Goal: Find specific page/section: Find specific page/section

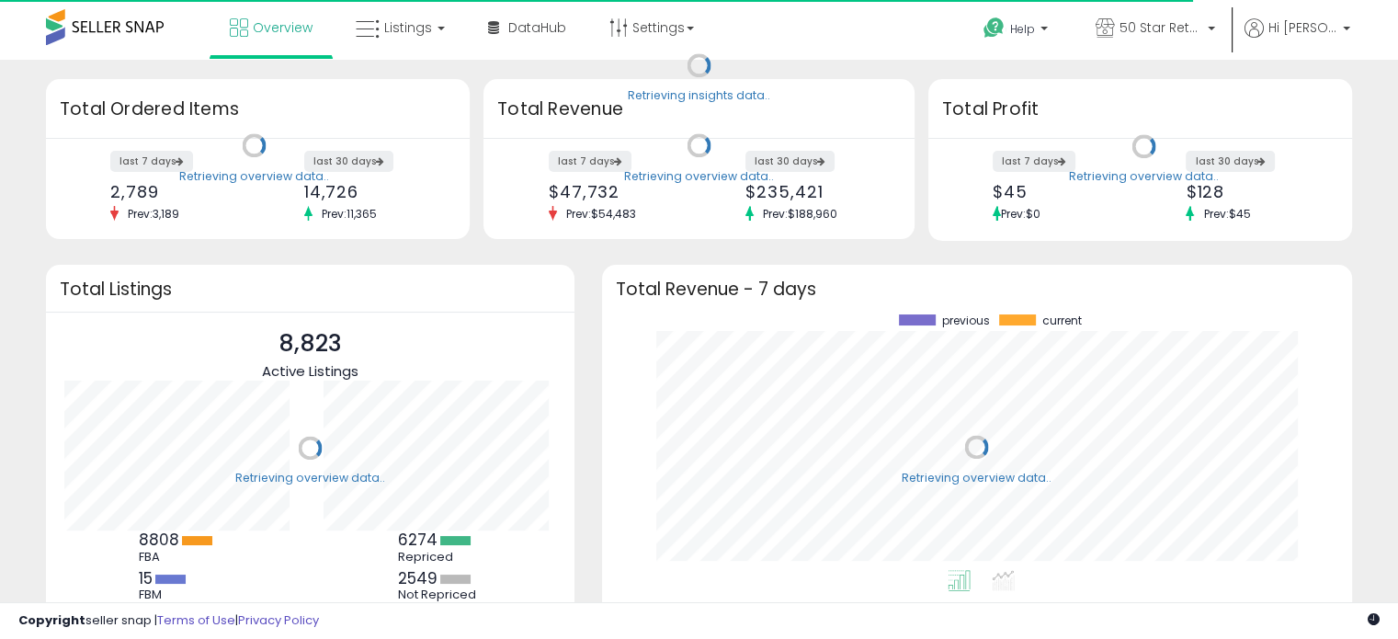
scroll to position [255, 713]
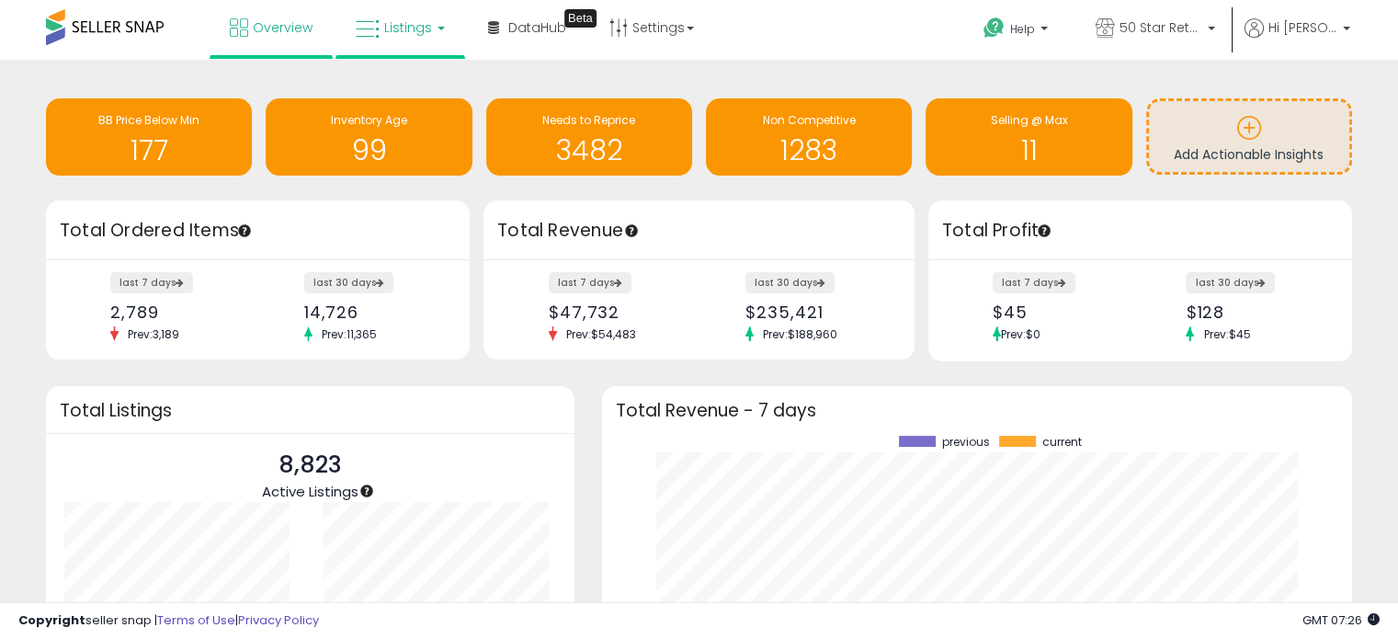
click at [402, 22] on span "Listings" at bounding box center [408, 27] width 48 height 18
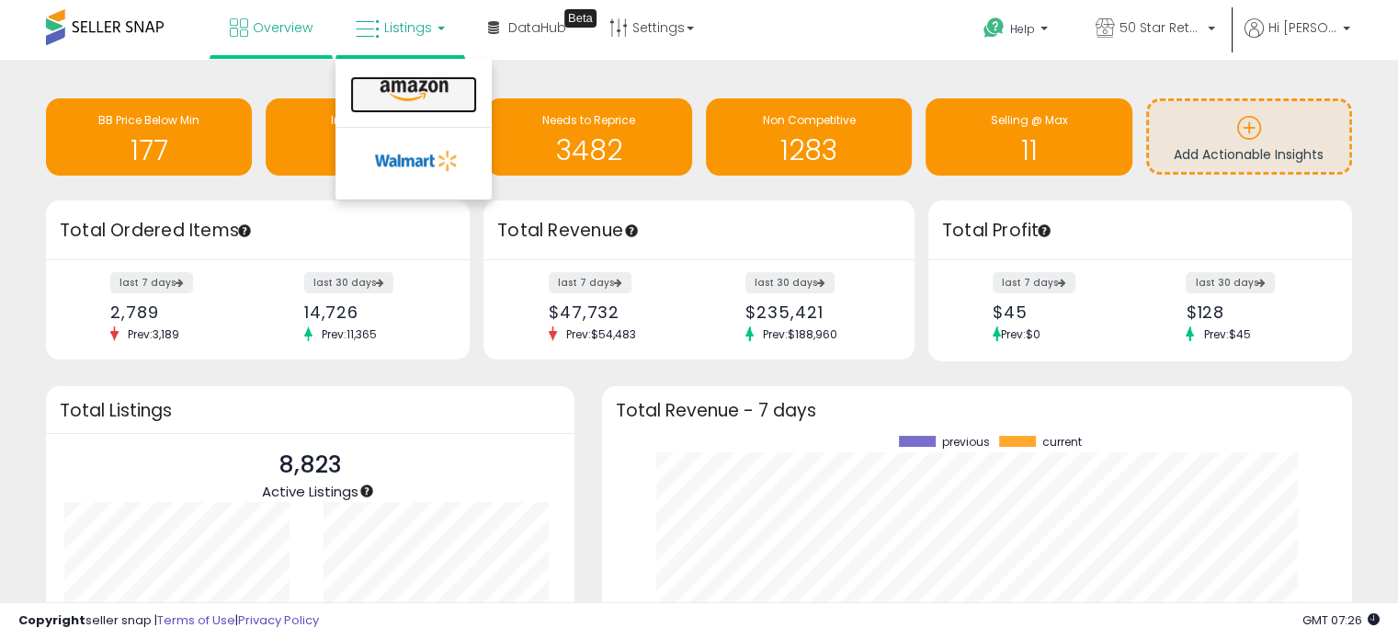
click at [436, 85] on icon at bounding box center [414, 91] width 80 height 24
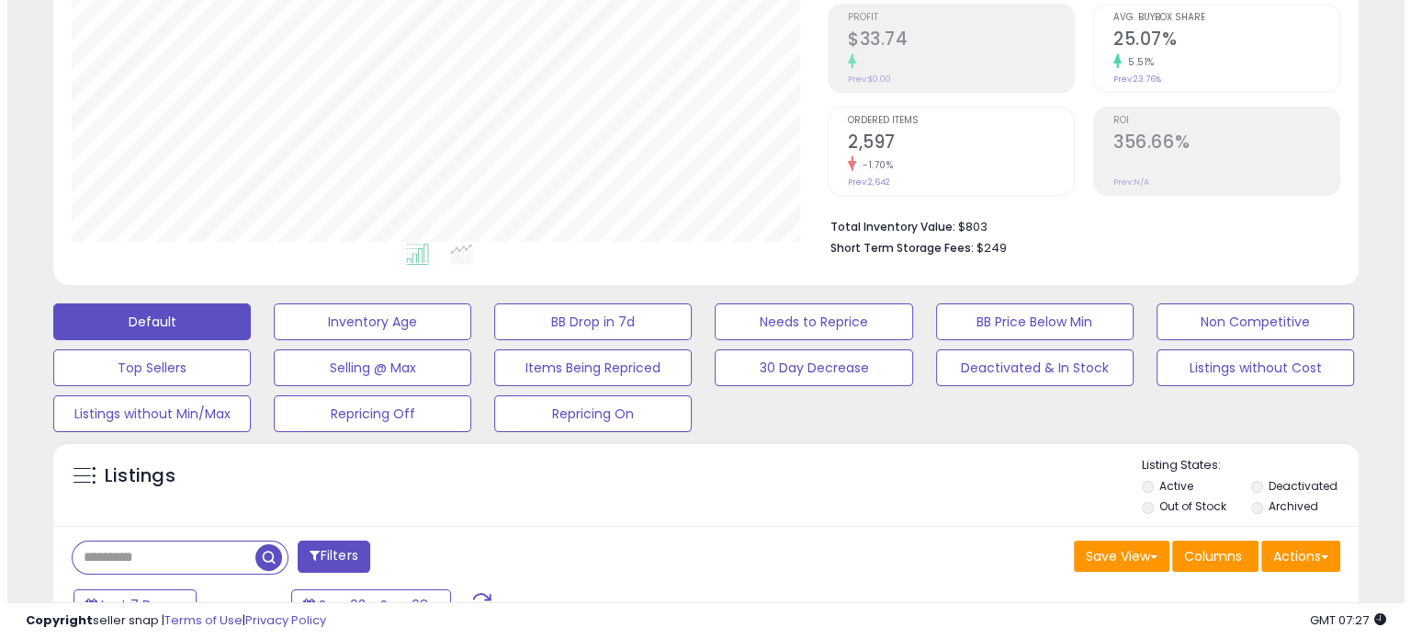
scroll to position [459, 0]
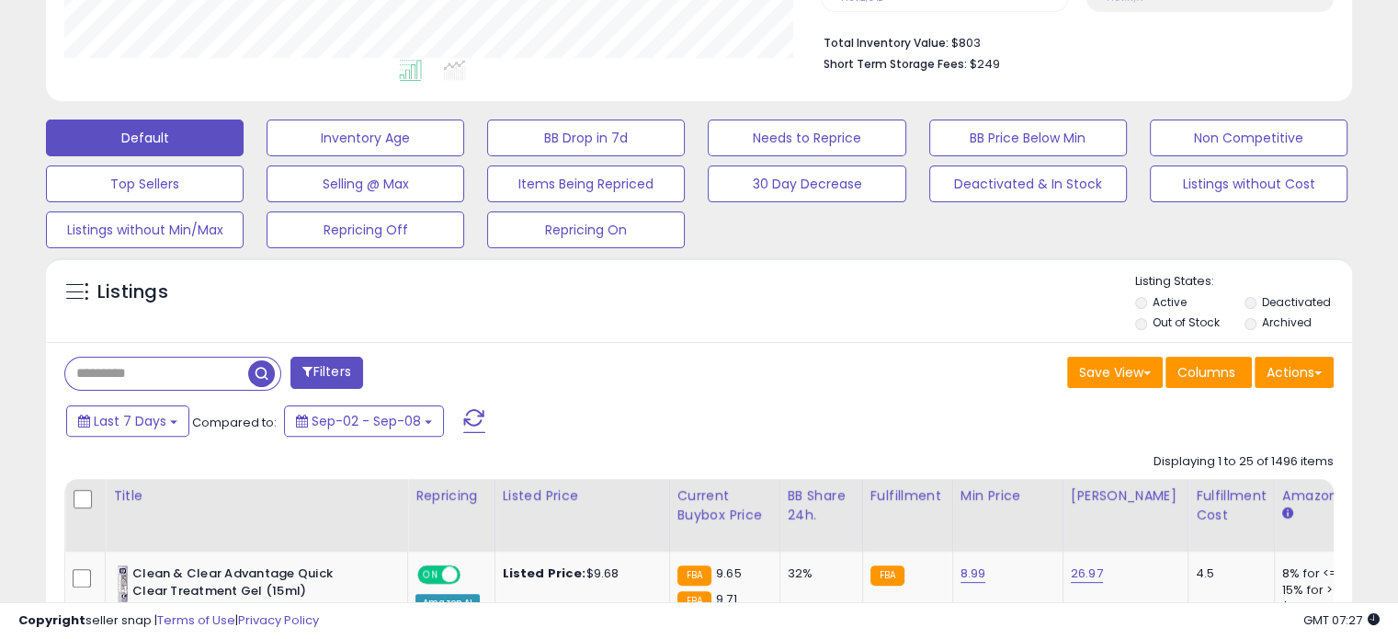
click at [153, 375] on input "text" at bounding box center [156, 373] width 183 height 32
paste input "**********"
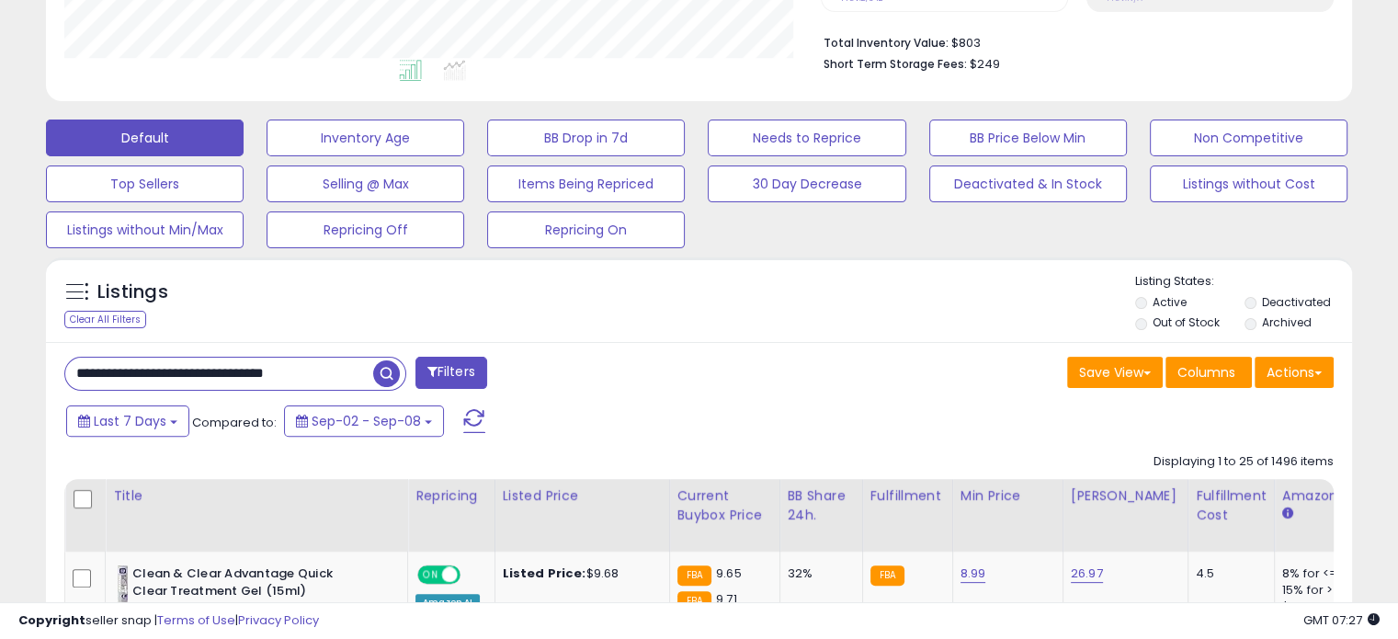
type input "**********"
click at [437, 366] on button "Filters" at bounding box center [451, 373] width 72 height 32
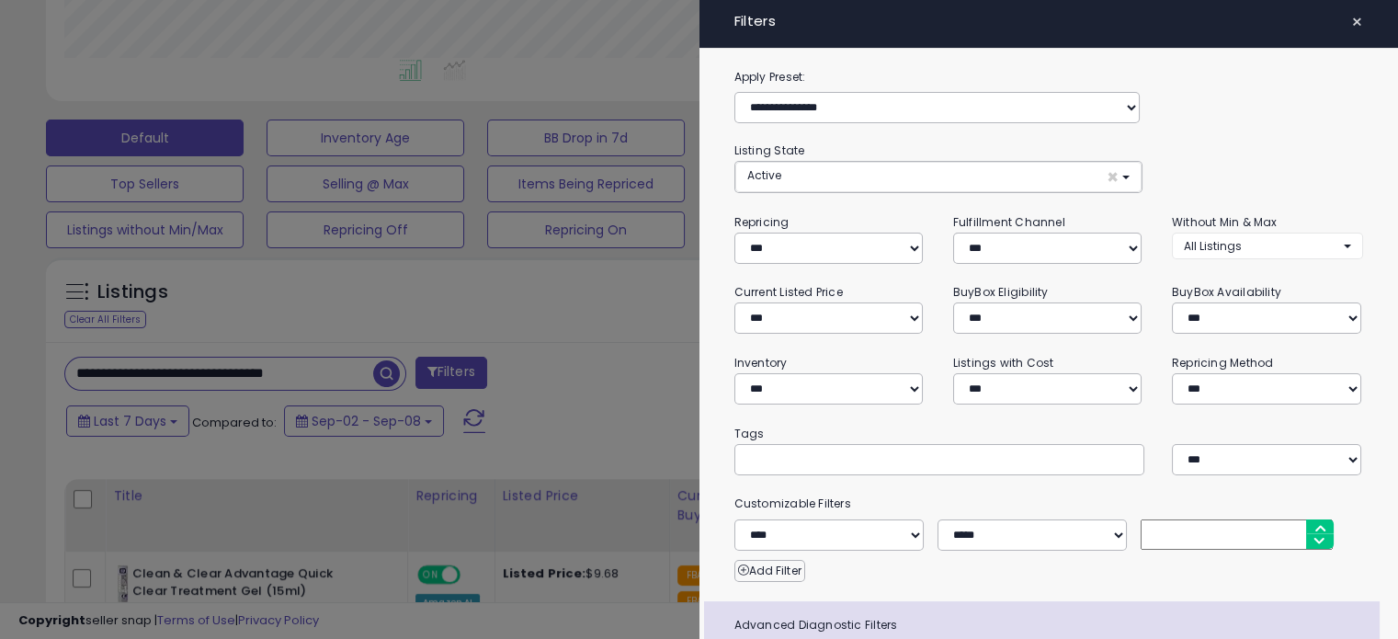
scroll to position [376, 765]
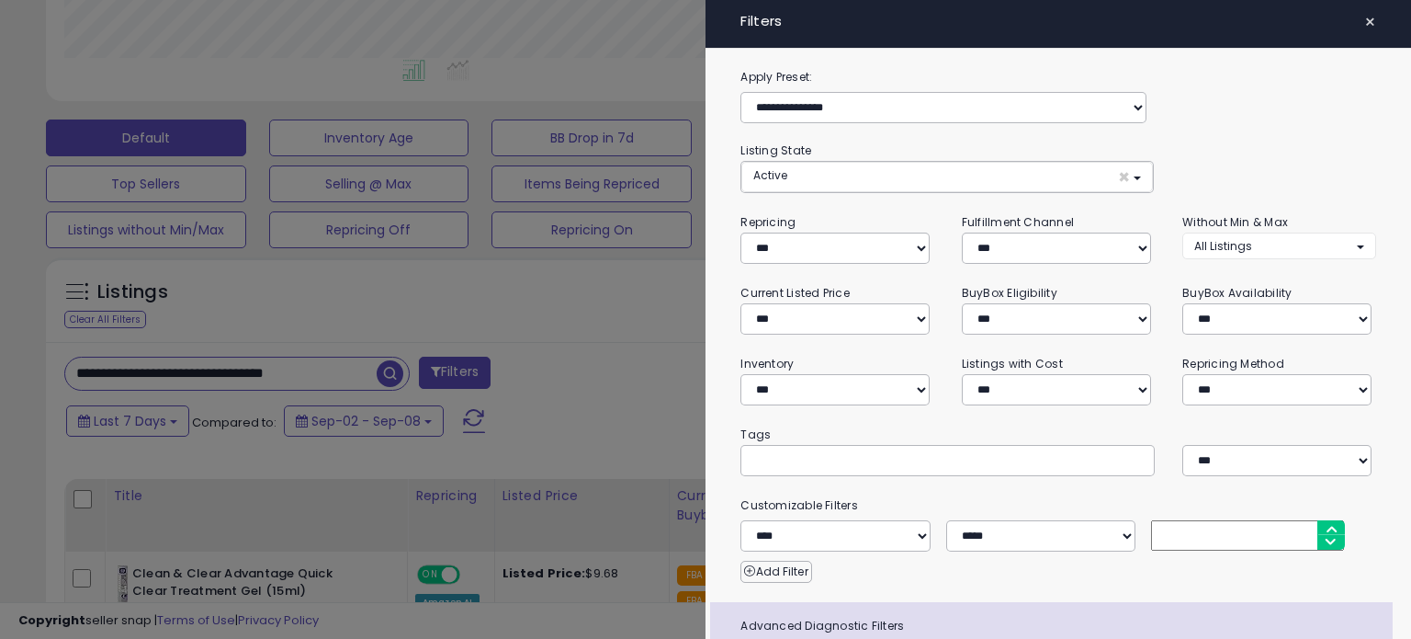
click at [654, 355] on div at bounding box center [705, 319] width 1411 height 639
click at [1365, 22] on span "×" at bounding box center [1371, 22] width 12 height 26
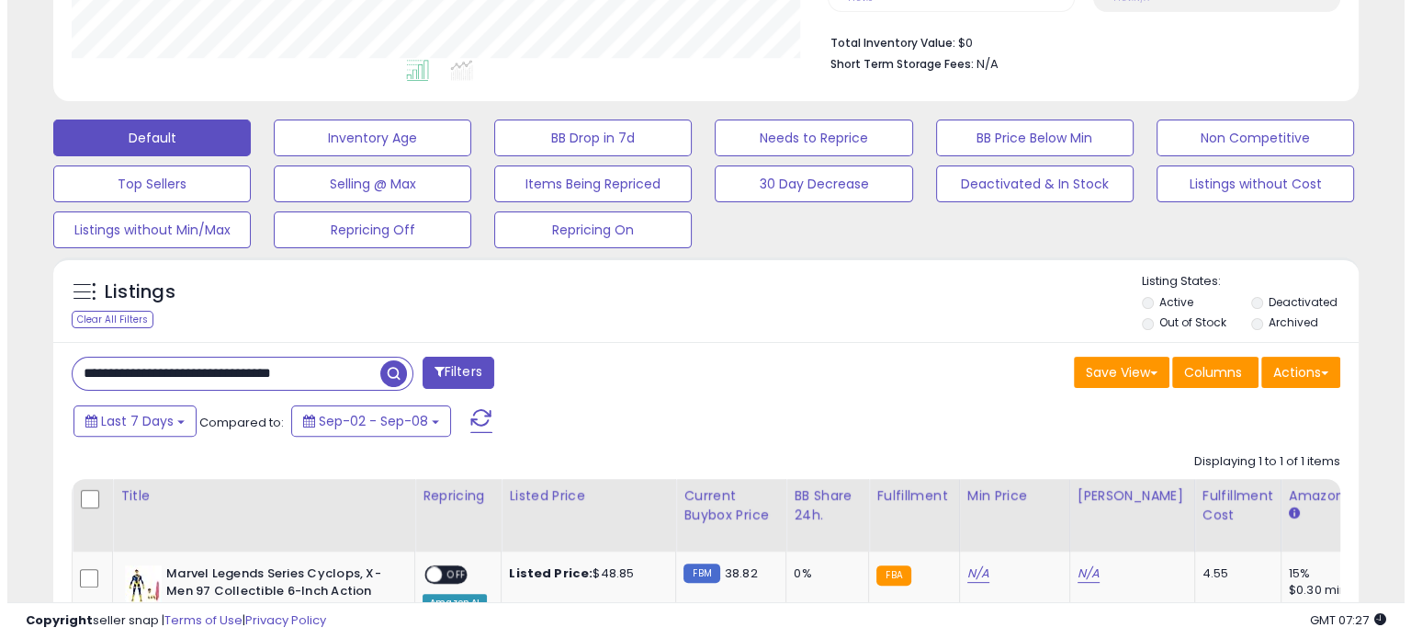
scroll to position [376, 755]
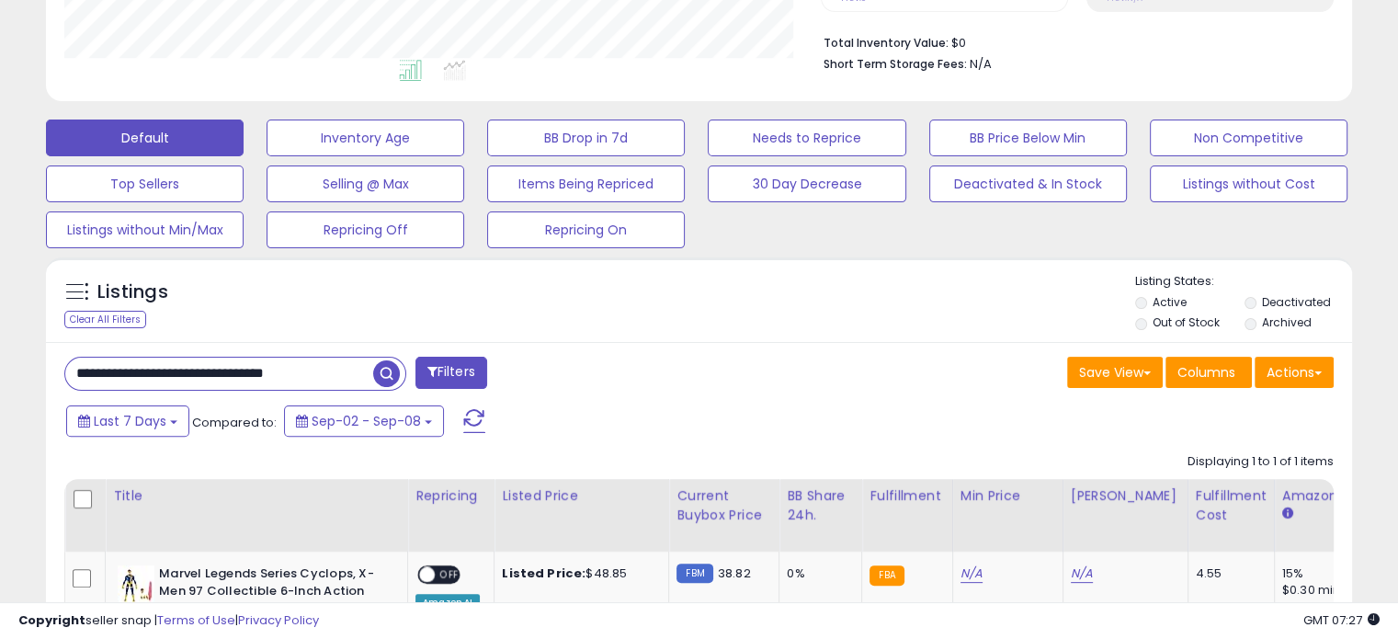
click at [389, 378] on span "button" at bounding box center [386, 373] width 27 height 27
